Goal: Task Accomplishment & Management: Manage account settings

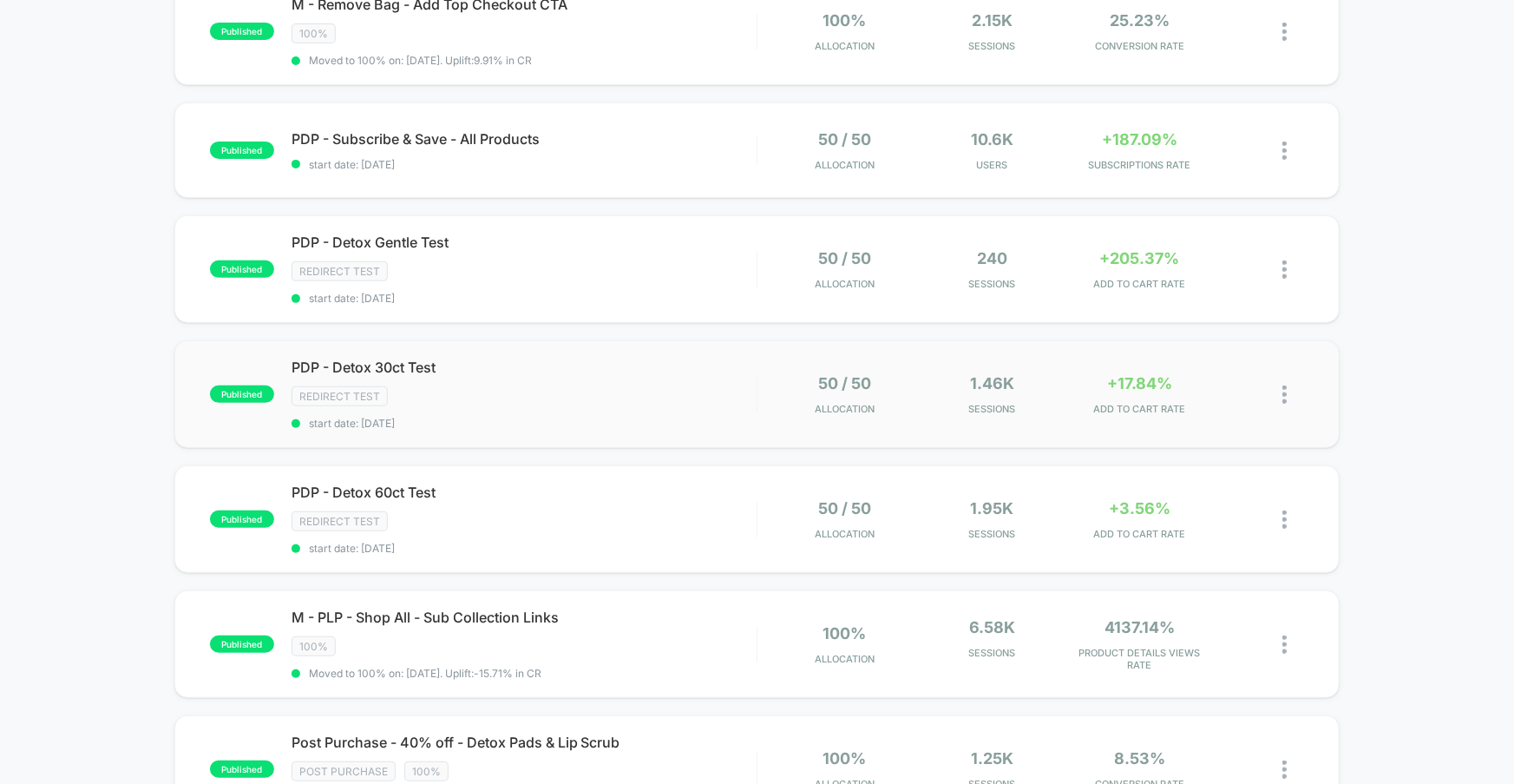
scroll to position [209, 0]
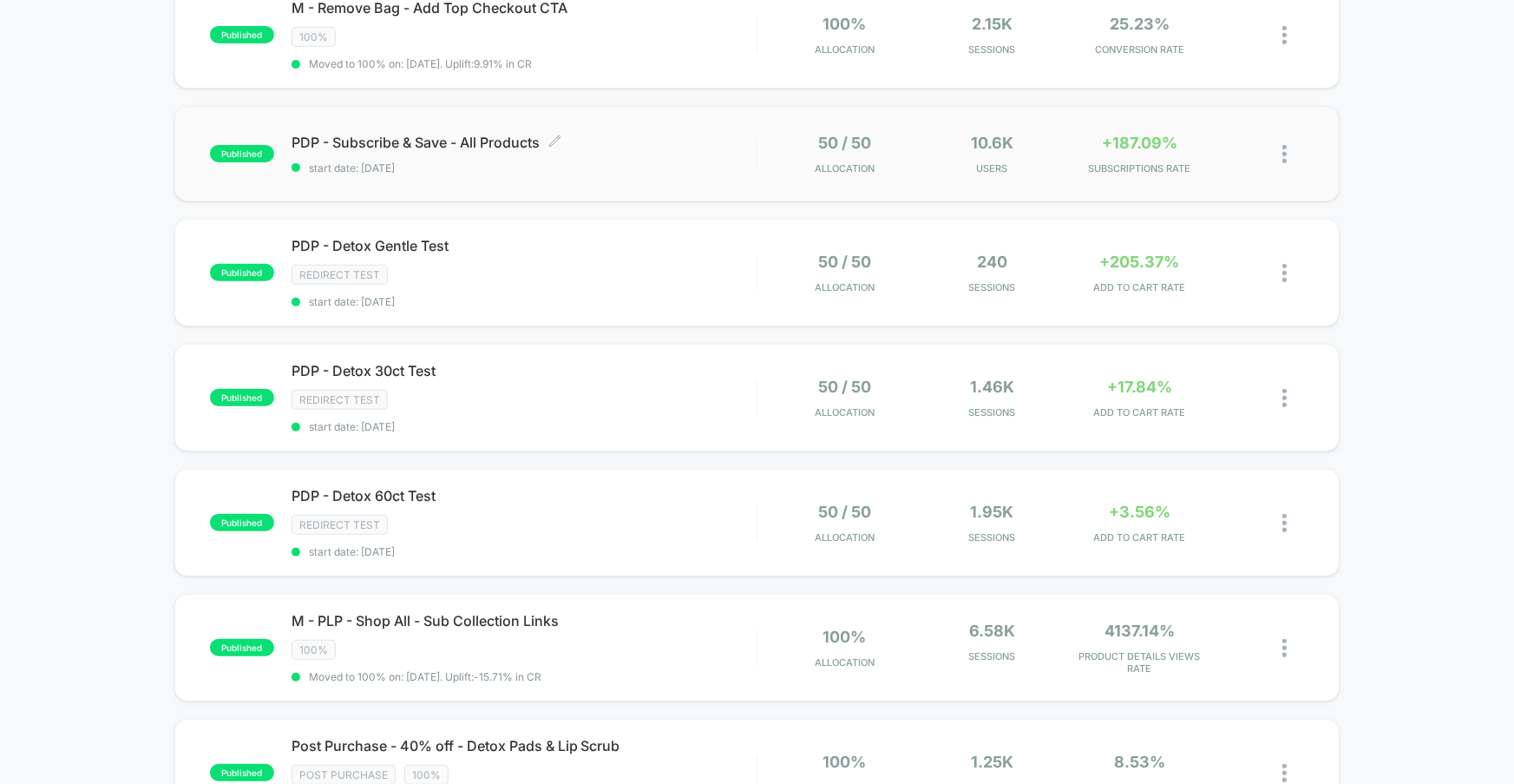
click at [661, 161] on span "start date: [DATE]" at bounding box center [524, 168] width 466 height 13
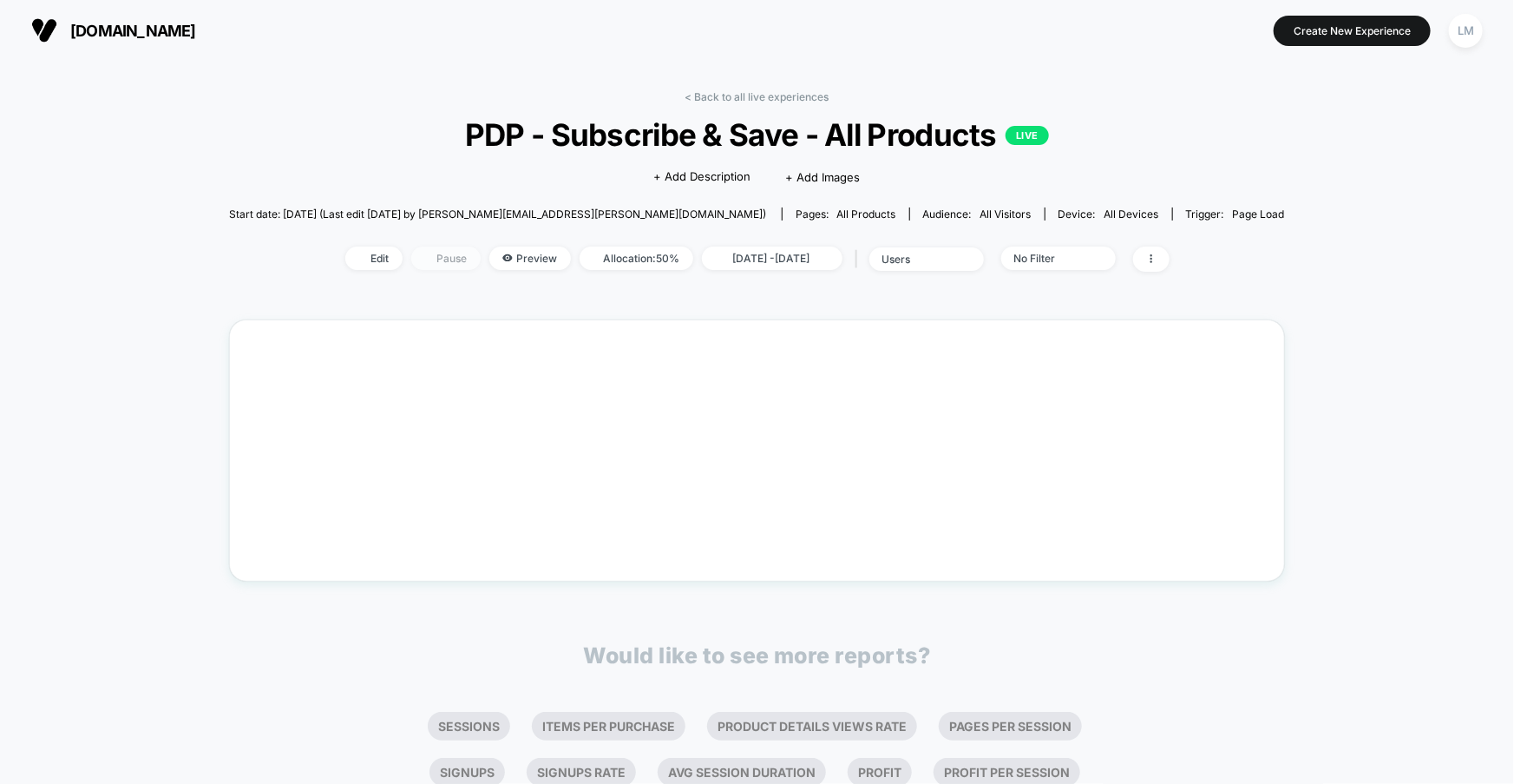
click at [440, 259] on span "Pause" at bounding box center [446, 258] width 70 height 23
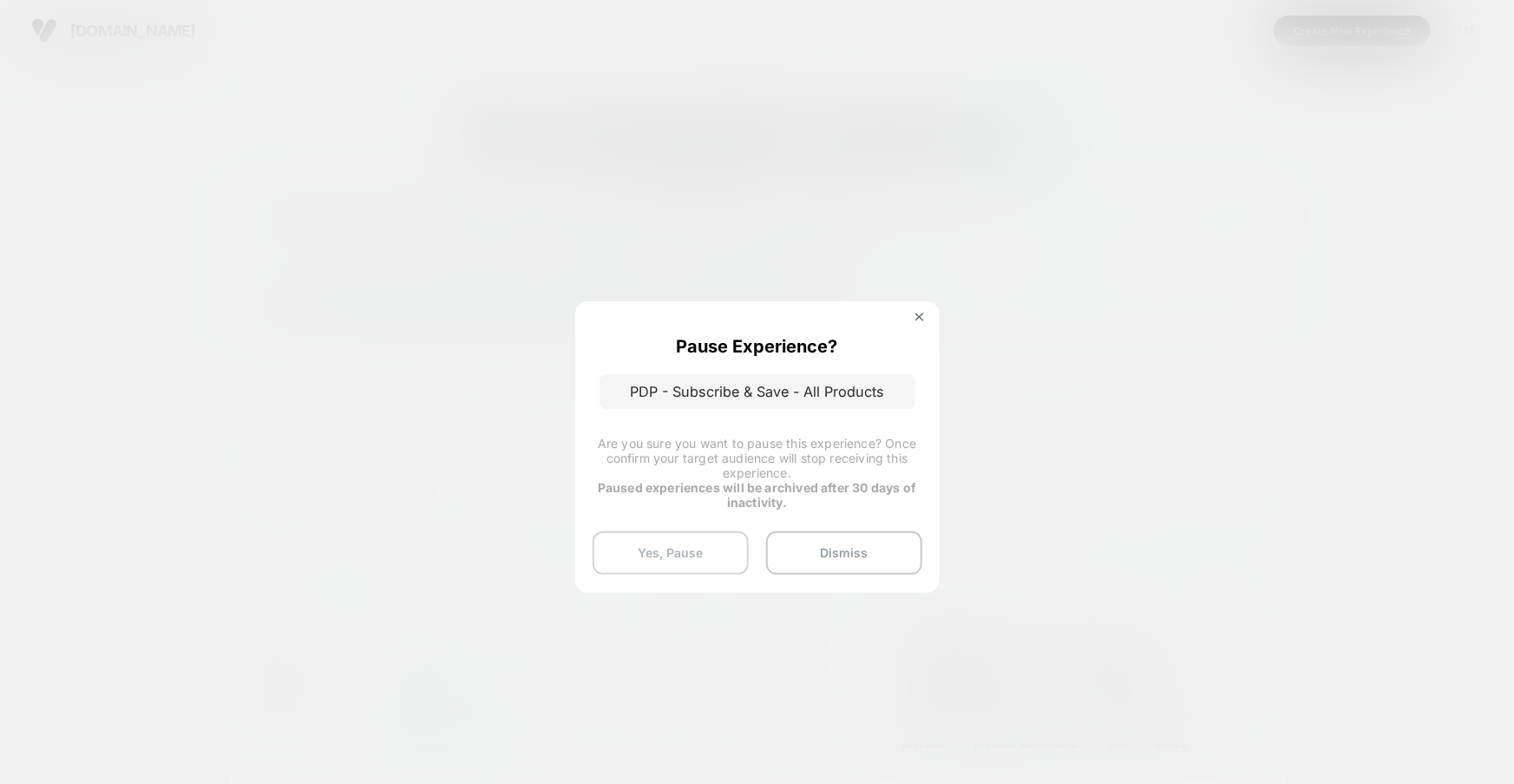
click at [704, 558] on button "Yes, Pause" at bounding box center [671, 552] width 156 height 44
